Goal: Information Seeking & Learning: Learn about a topic

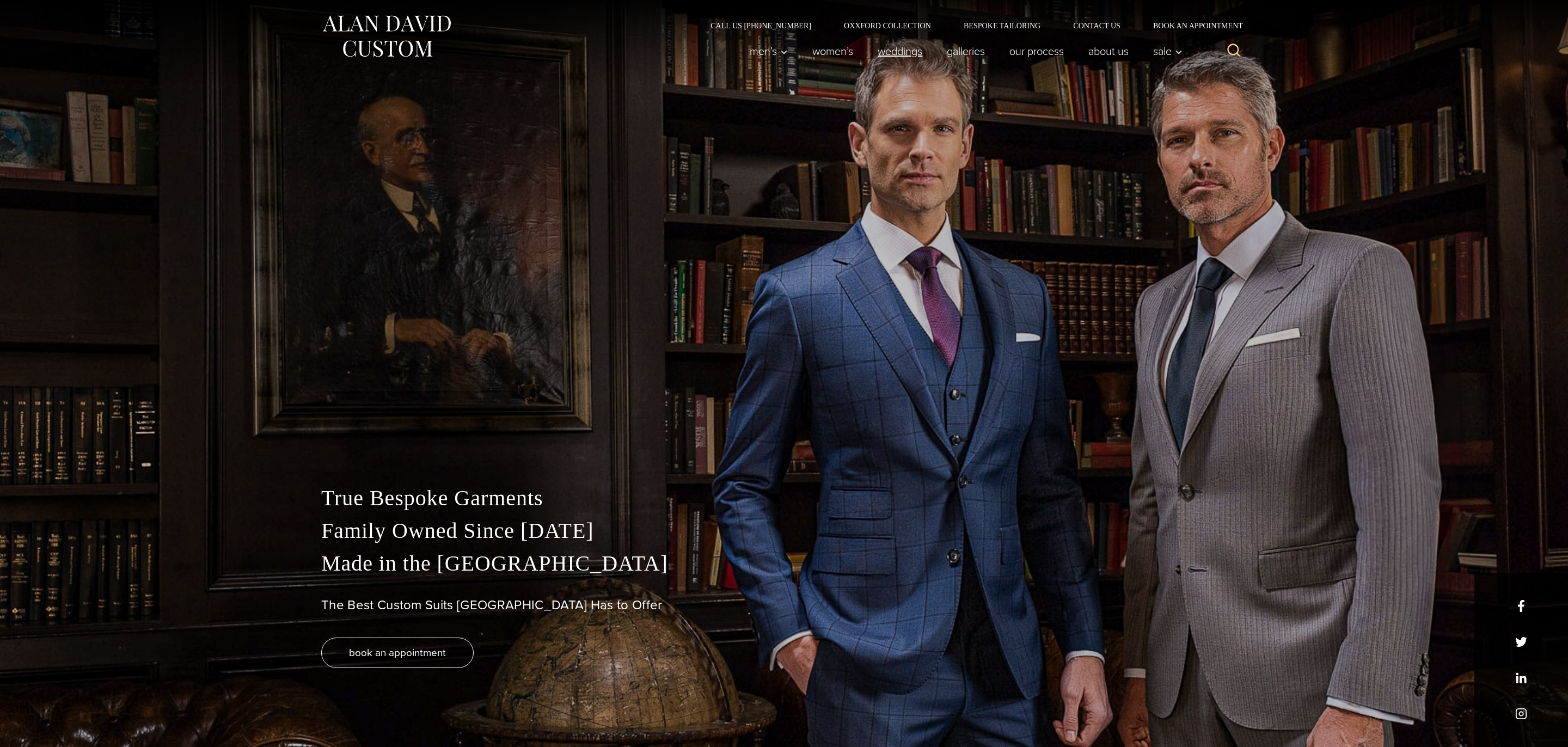
click at [881, 55] on link "weddings" at bounding box center [900, 51] width 69 height 22
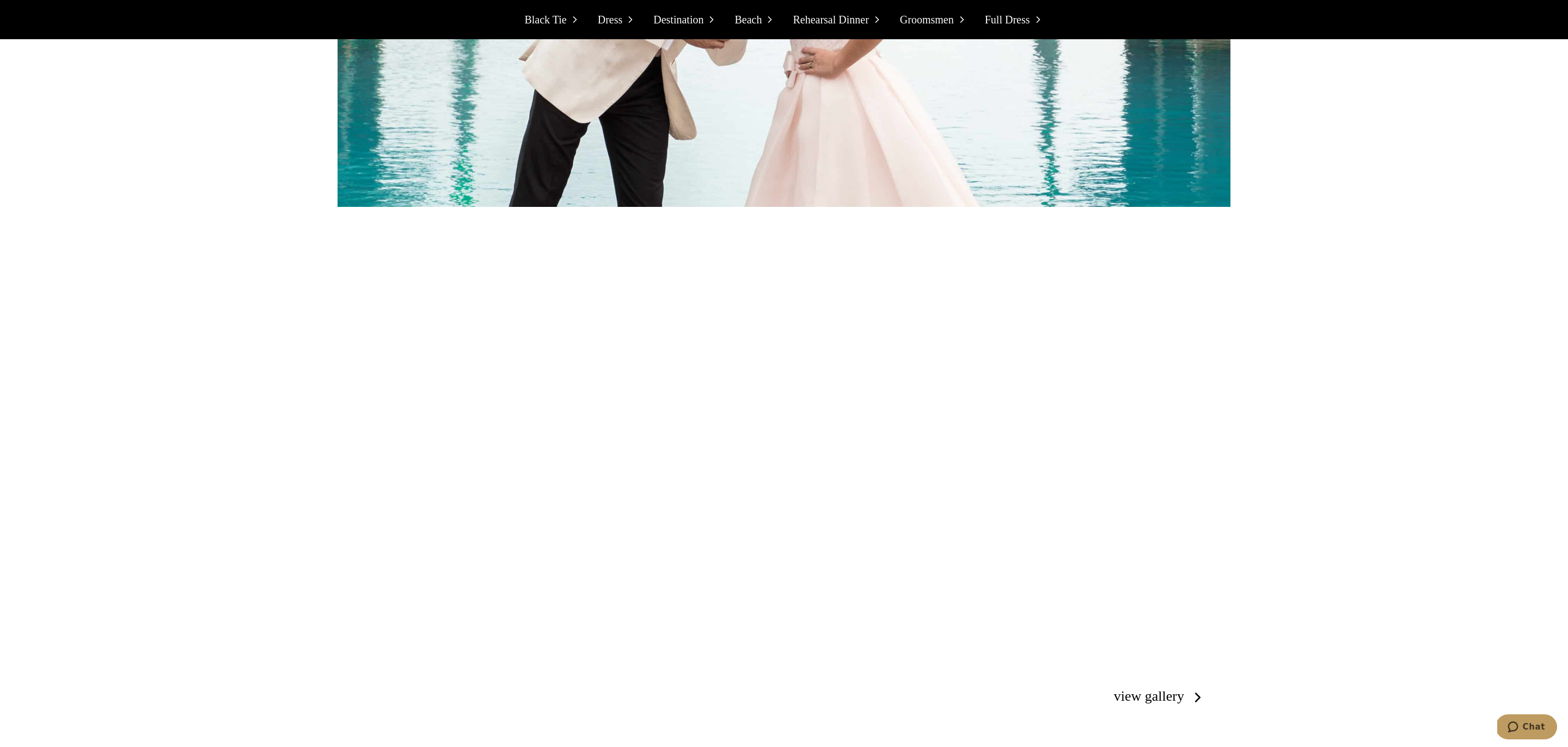
scroll to position [7243, 0]
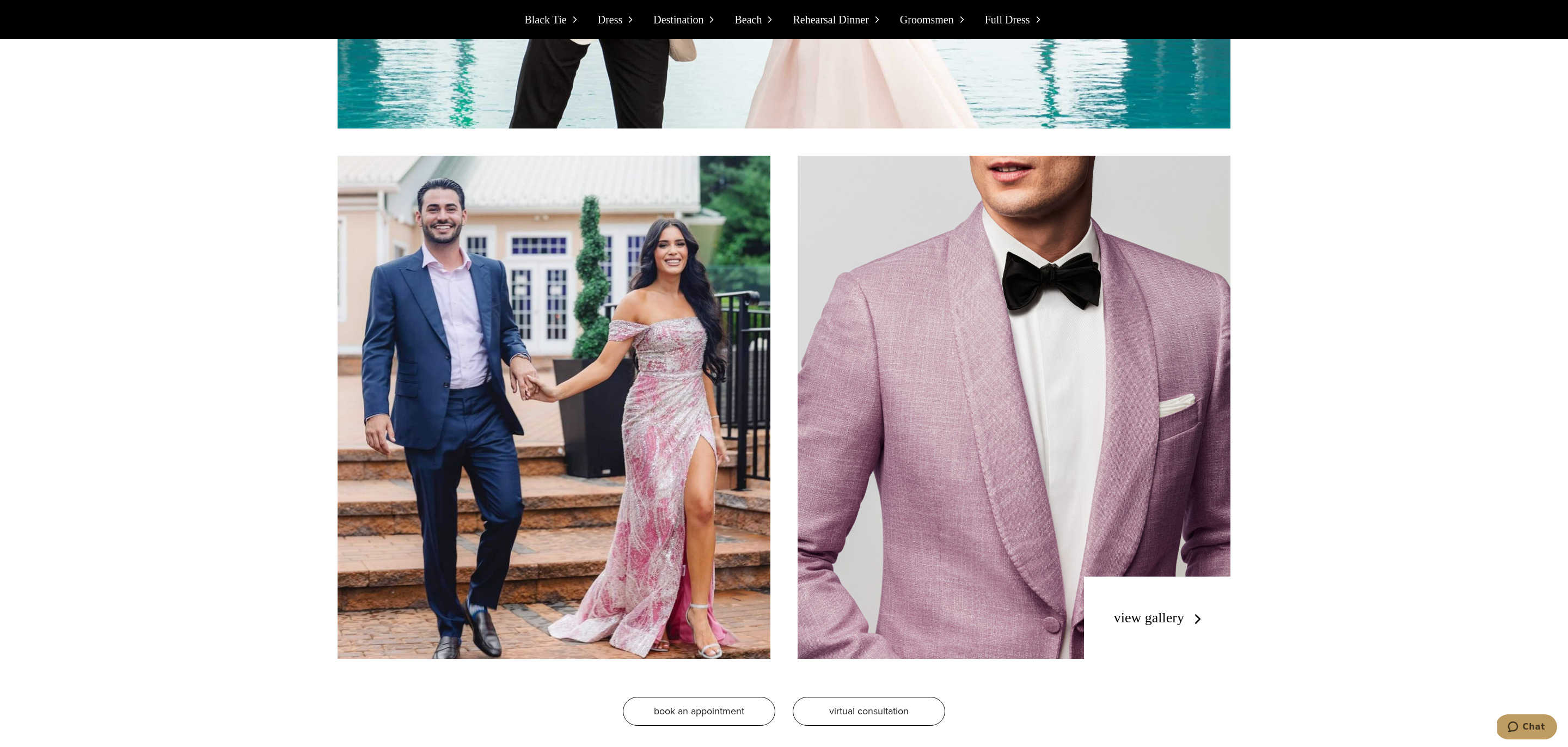
click at [1183, 610] on link "view gallery" at bounding box center [1160, 618] width 92 height 16
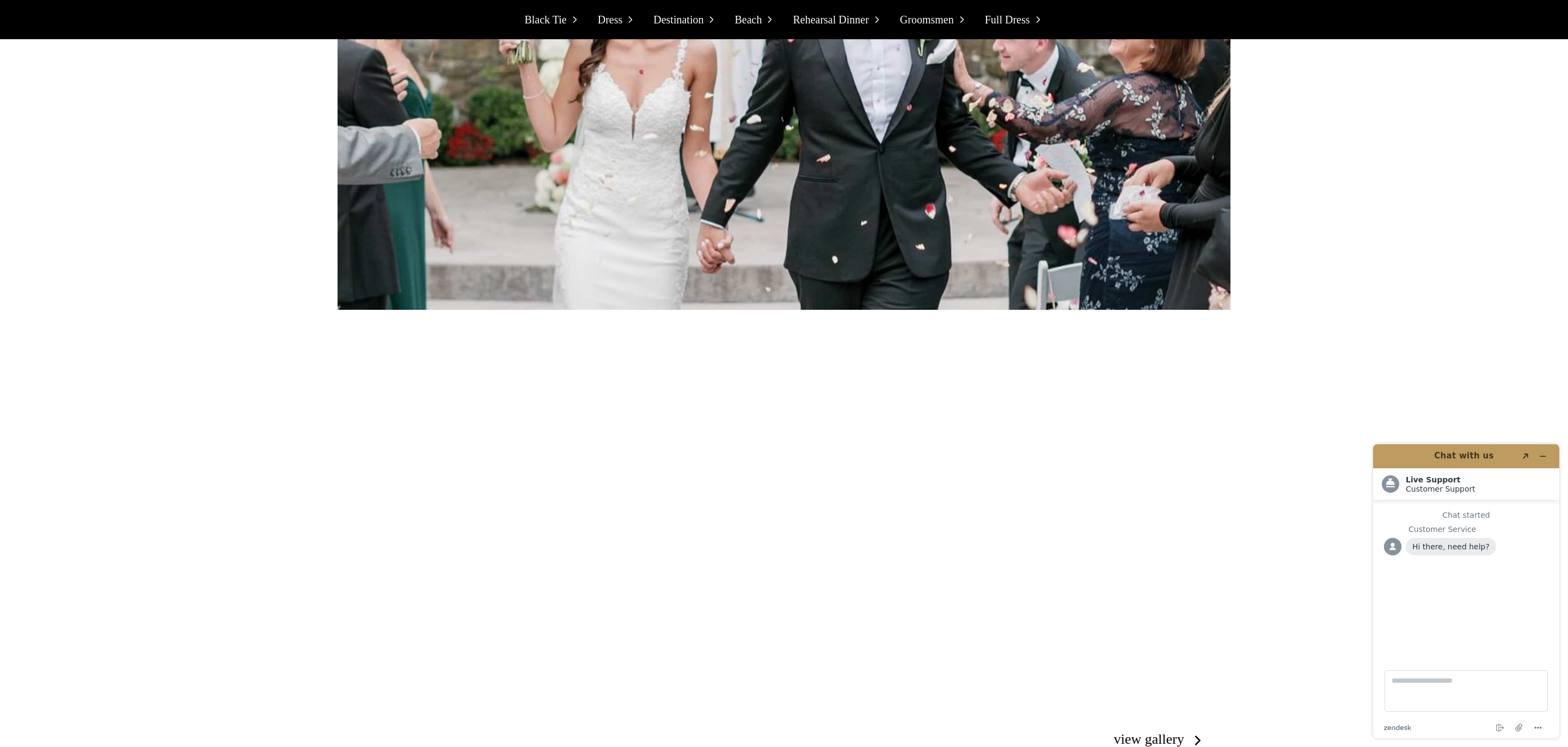
scroll to position [2179, 0]
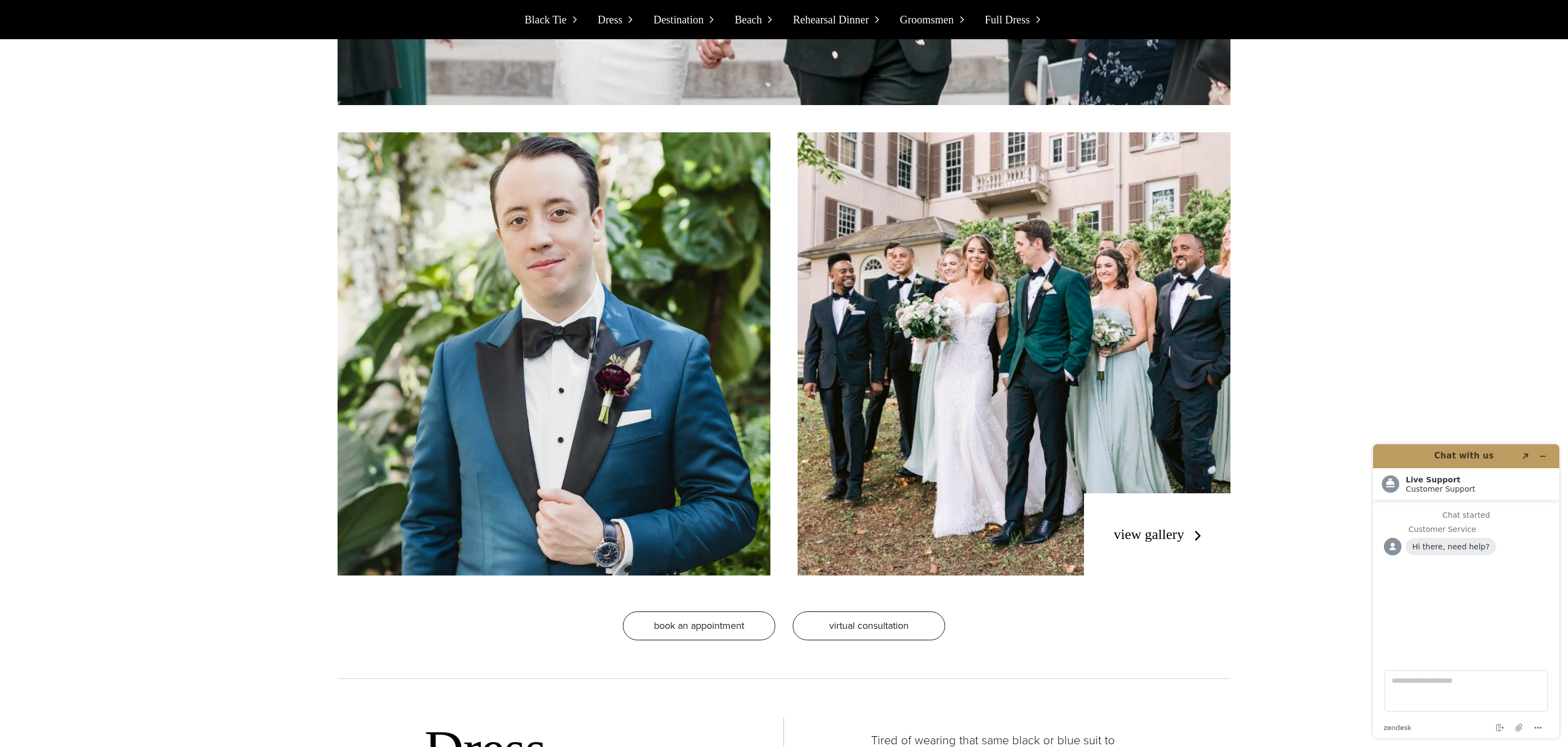
click at [1152, 542] on link "view gallery" at bounding box center [1160, 534] width 92 height 16
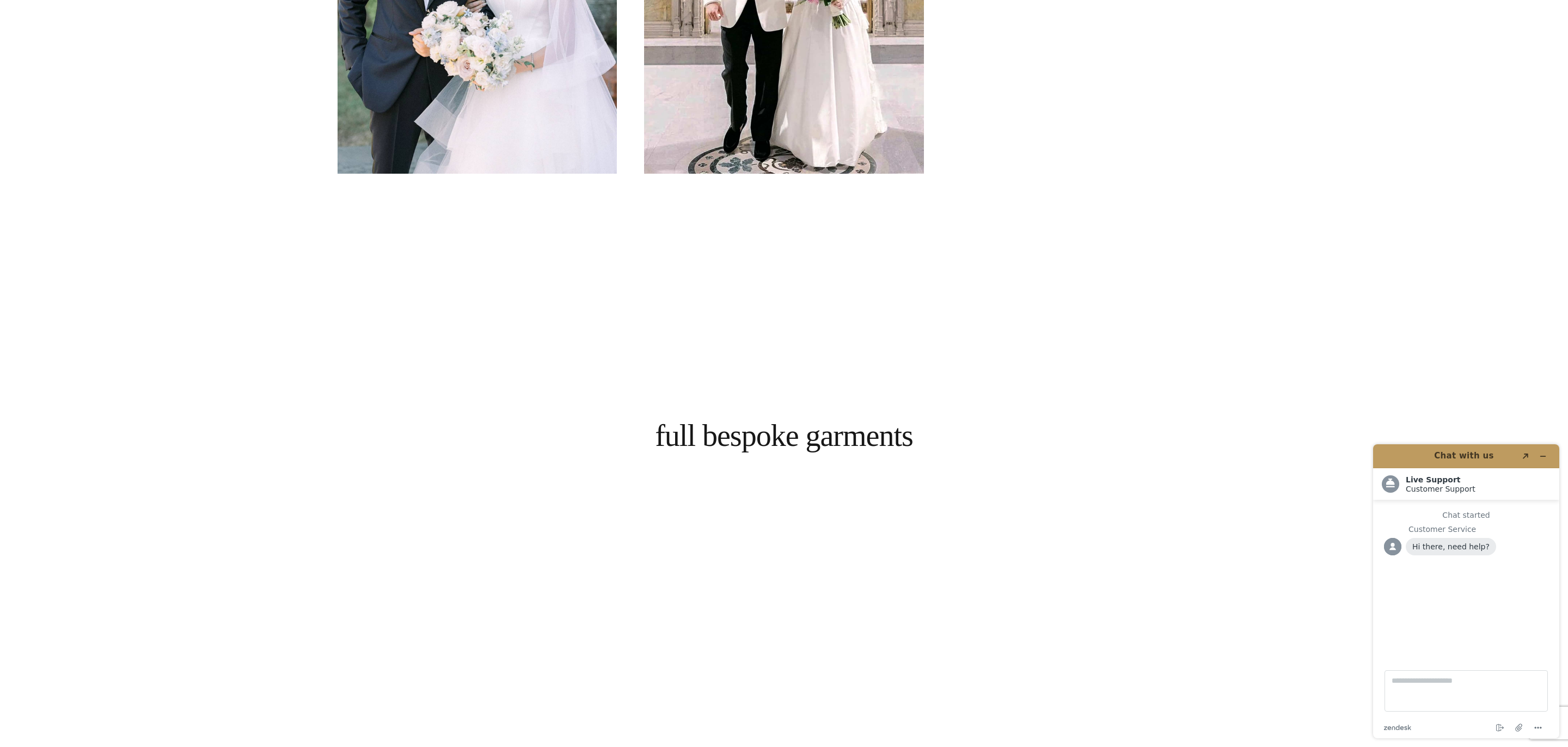
scroll to position [2827, 0]
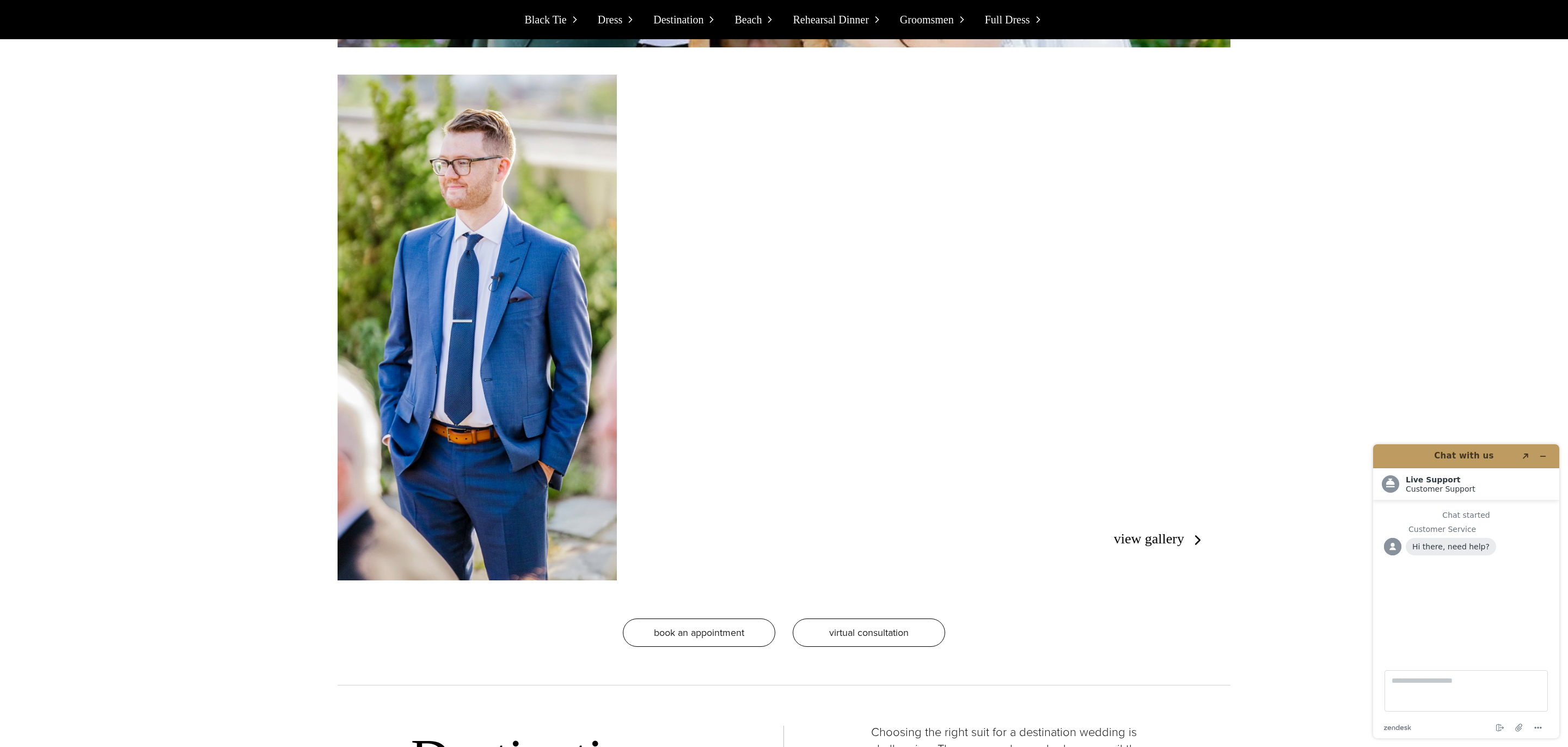
scroll to position [3471, 0]
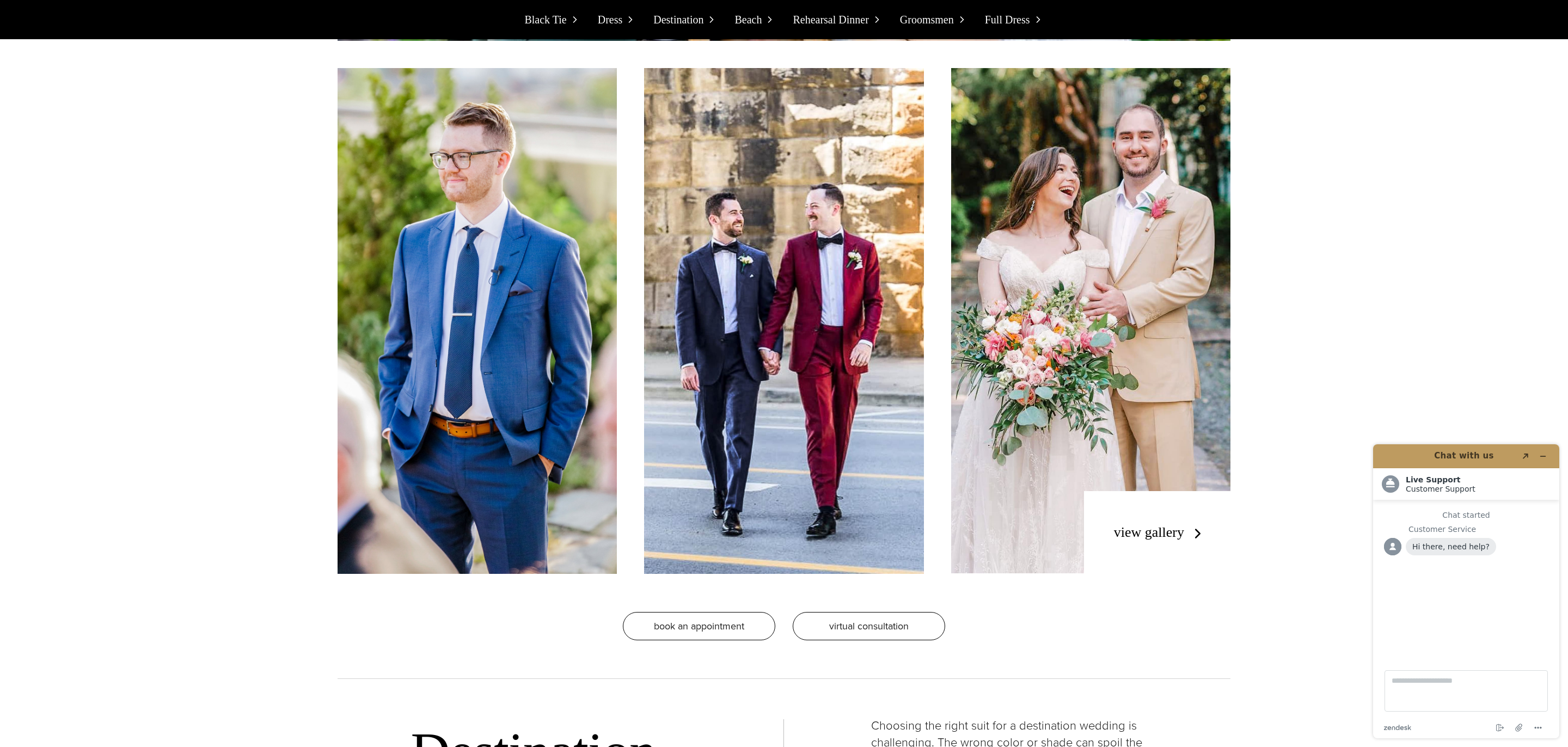
click at [1154, 532] on link "view gallery" at bounding box center [1160, 532] width 92 height 16
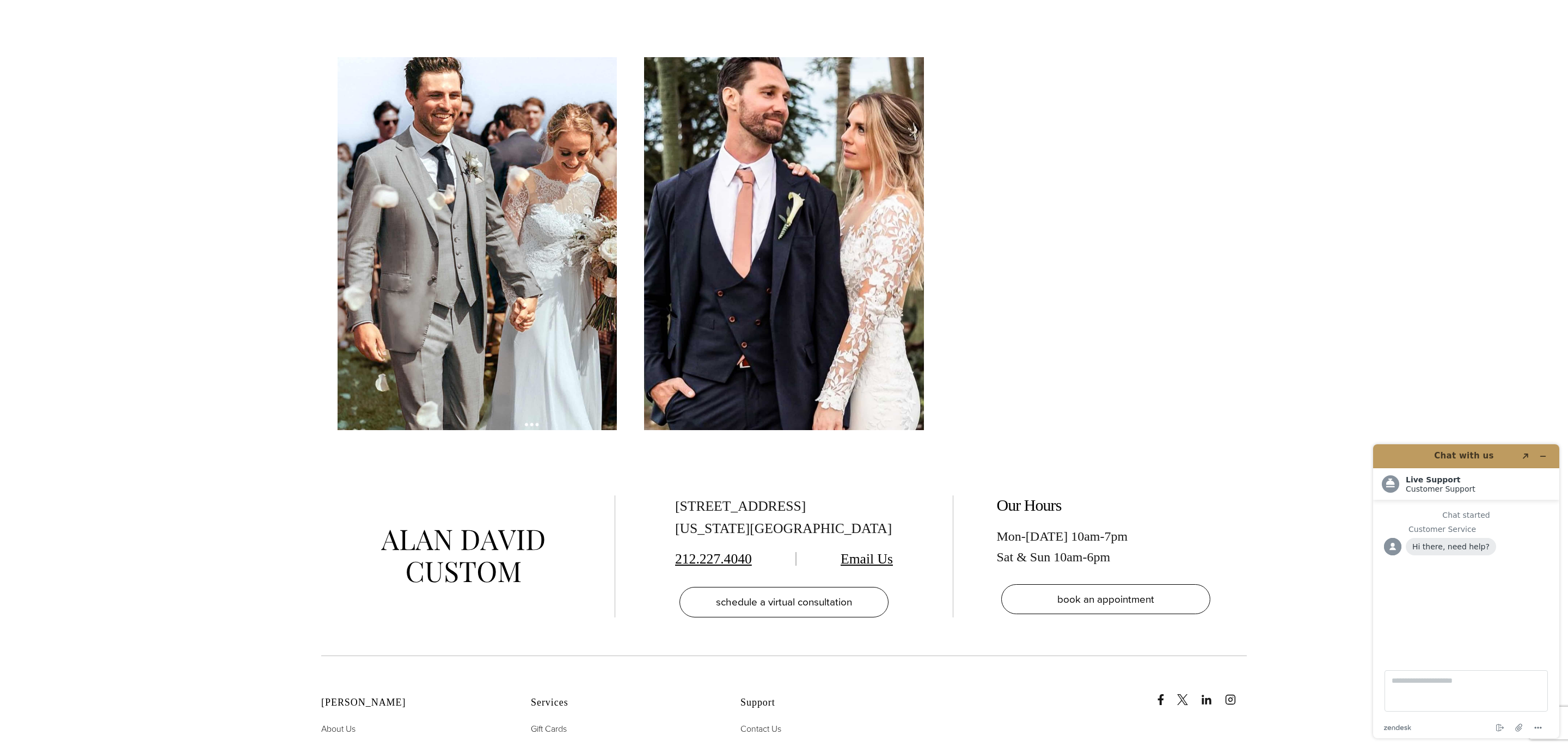
scroll to position [3970, 0]
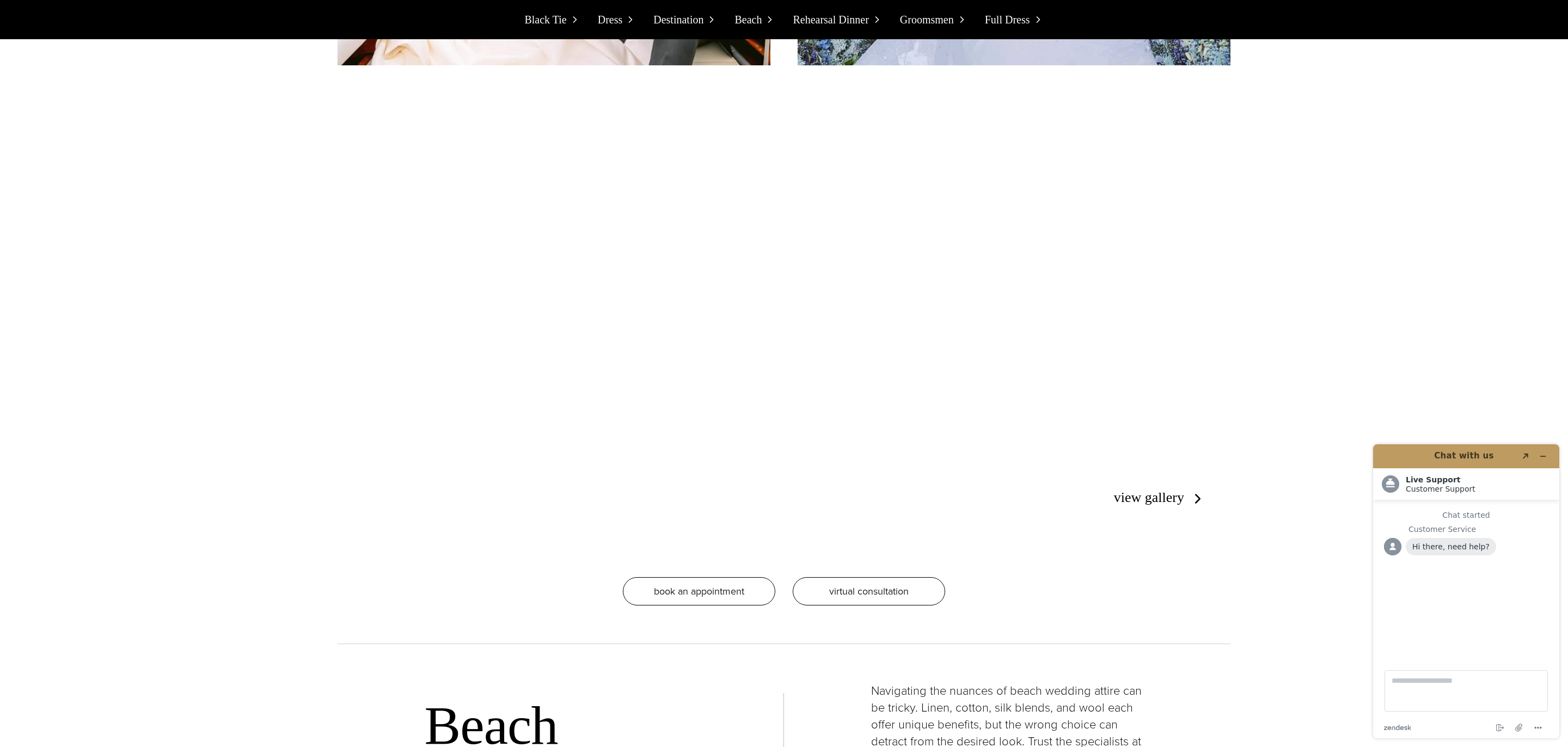
scroll to position [4756, 0]
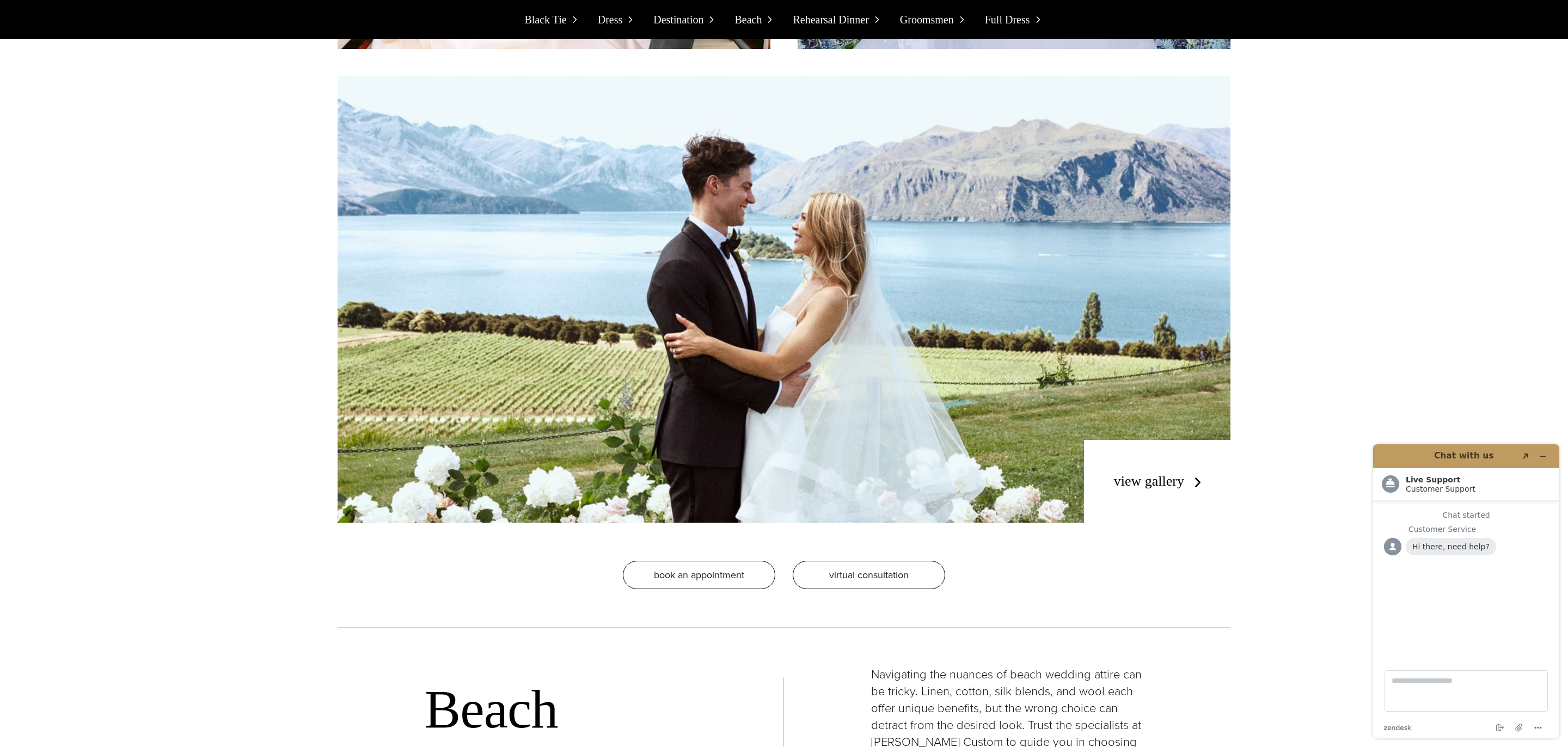
click at [1125, 491] on div "view gallery" at bounding box center [1157, 481] width 146 height 83
click at [1148, 480] on link "view gallery" at bounding box center [1160, 481] width 92 height 16
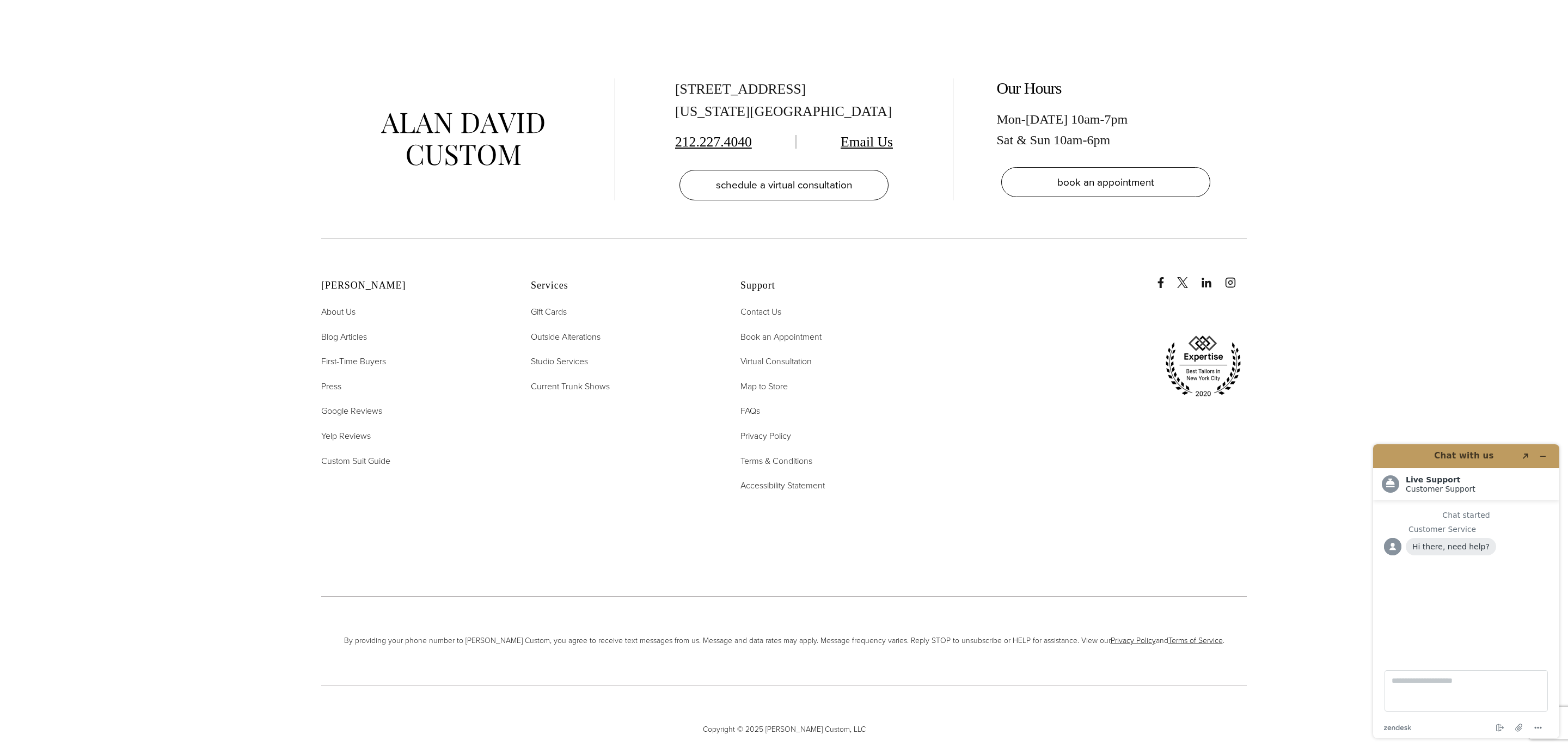
scroll to position [4429, 0]
